Goal: Find specific page/section: Find specific page/section

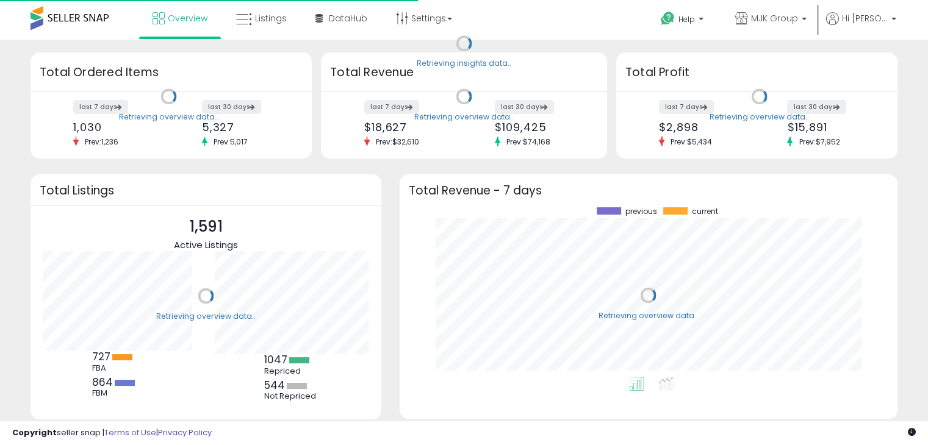
scroll to position [169, 473]
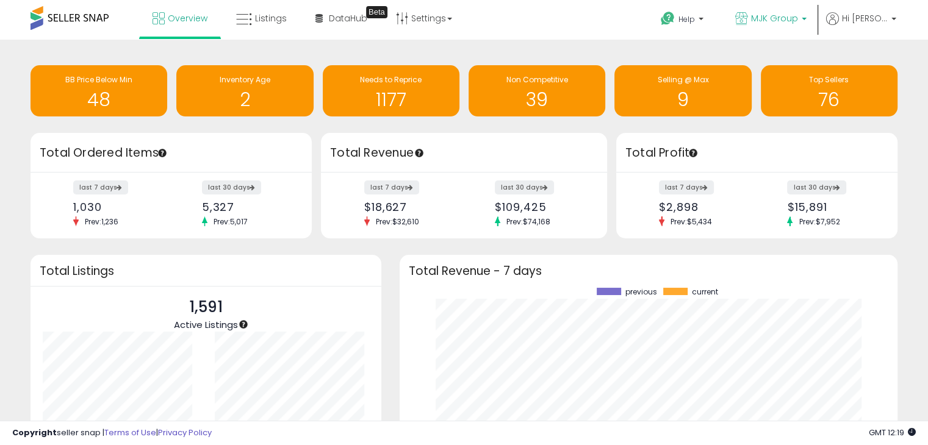
click at [793, 13] on span "MJK Group" at bounding box center [774, 18] width 47 height 12
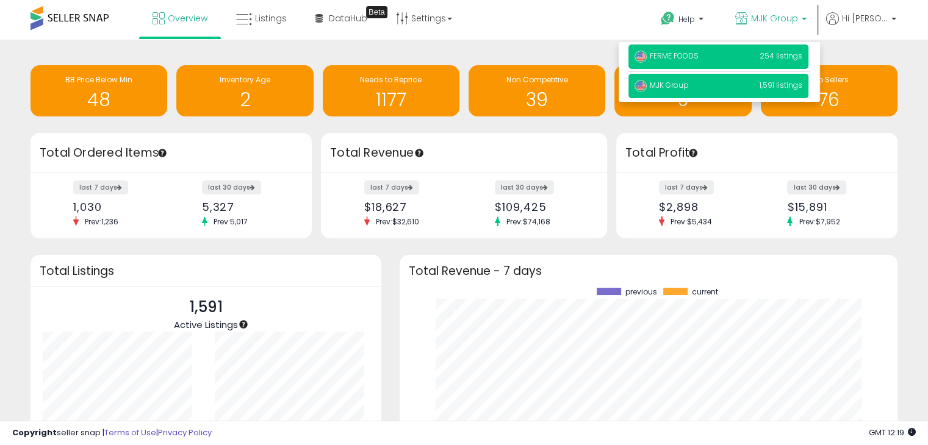
click at [698, 58] on span "FERME FOODS" at bounding box center [666, 56] width 64 height 10
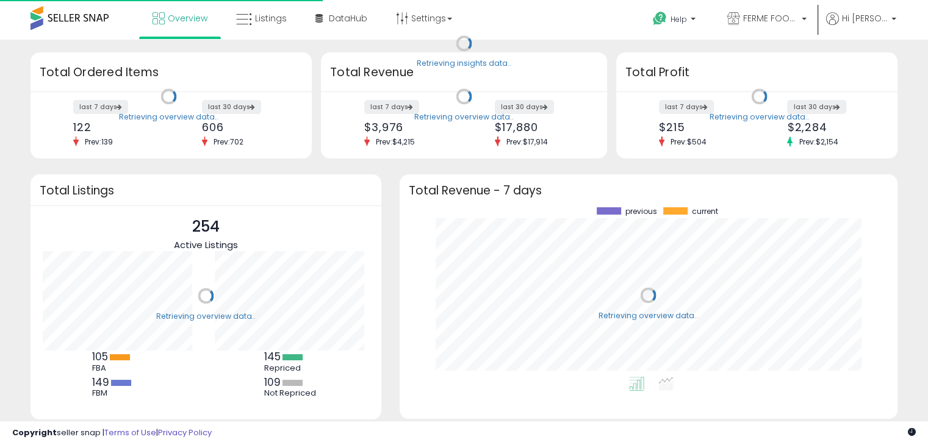
scroll to position [169, 473]
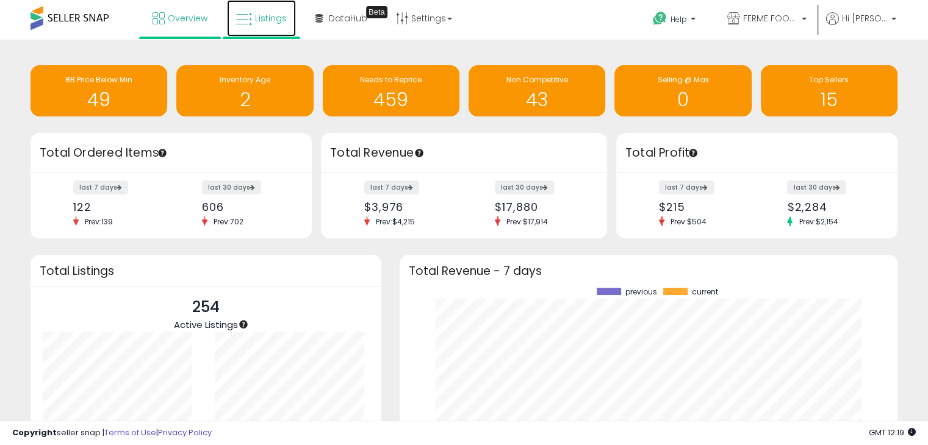
click at [275, 18] on span "Listings" at bounding box center [271, 18] width 32 height 12
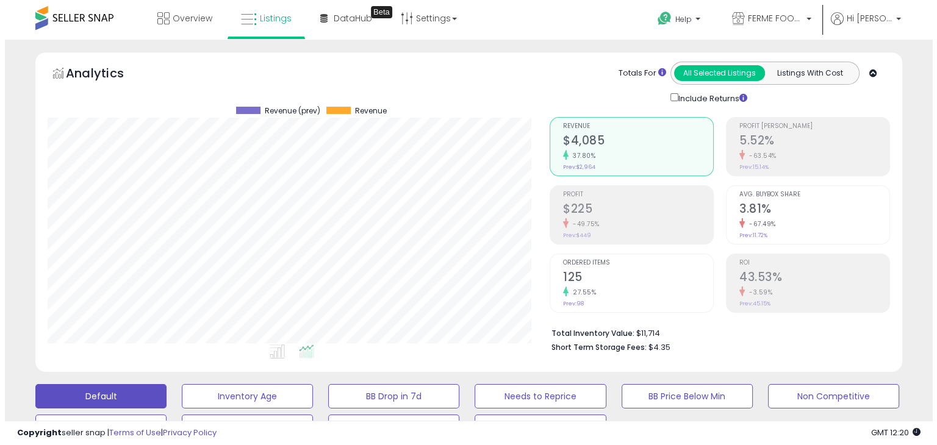
scroll to position [244, 0]
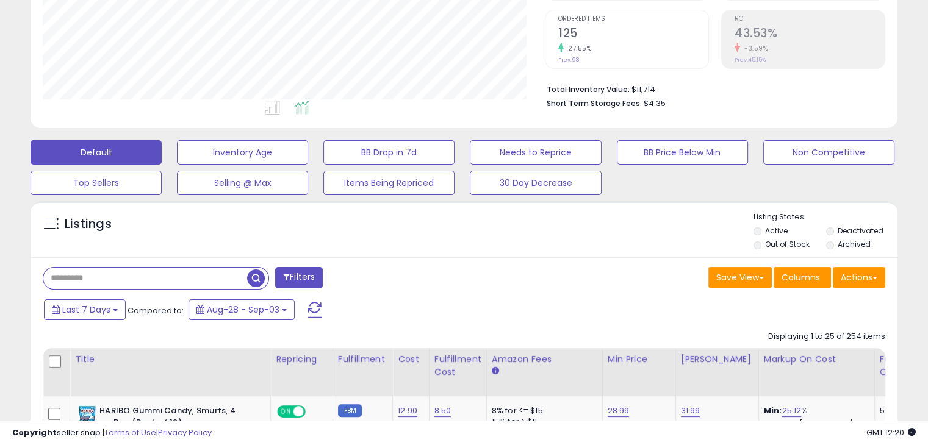
click at [62, 274] on input "text" at bounding box center [145, 278] width 204 height 21
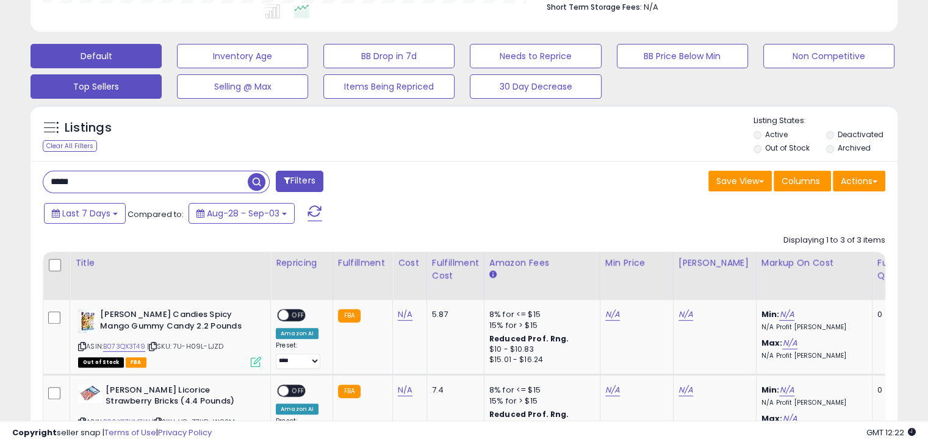
scroll to position [339, 0]
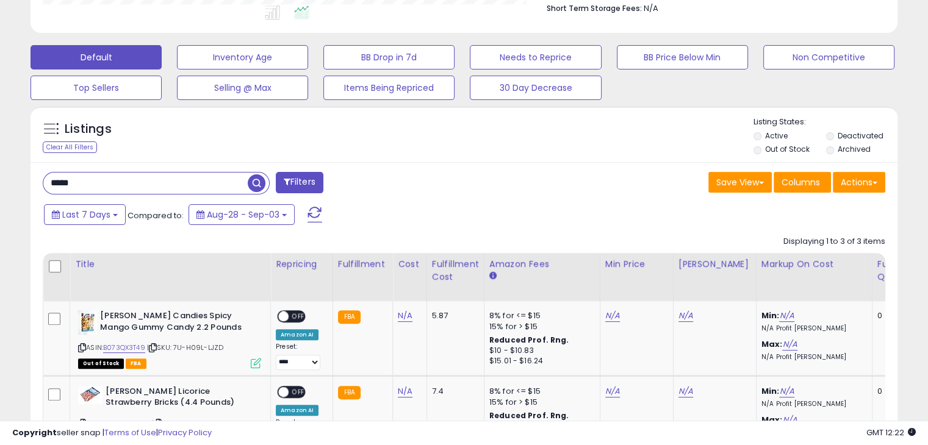
drag, startPoint x: 71, startPoint y: 185, endPoint x: 12, endPoint y: 167, distance: 61.4
click at [12, 167] on div "**********" at bounding box center [464, 152] width 916 height 878
type input "*******"
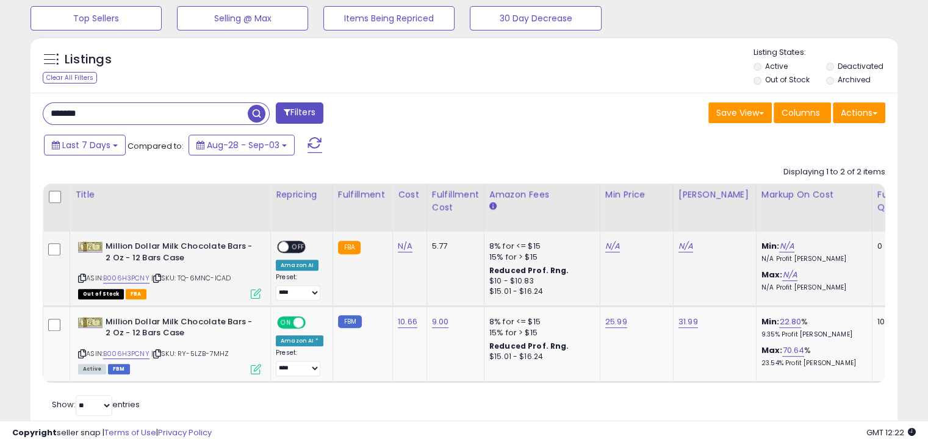
scroll to position [448, 0]
